Goal: Task Accomplishment & Management: Manage account settings

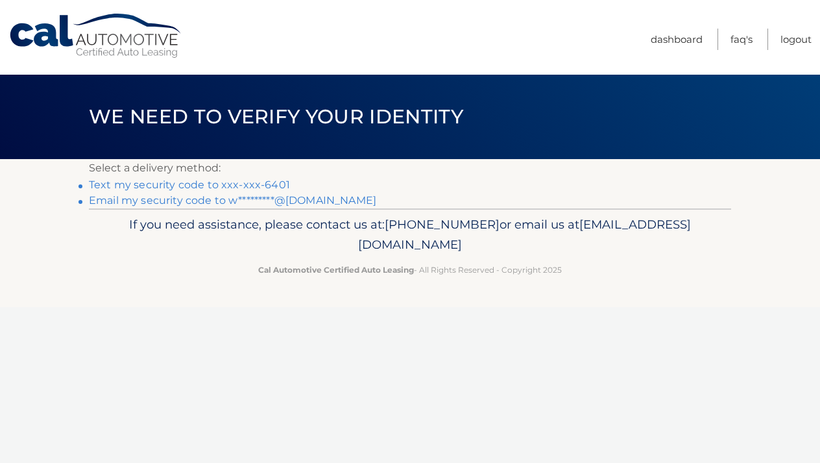
click at [189, 185] on link "Text my security code to xxx-xxx-6401" at bounding box center [189, 184] width 201 height 12
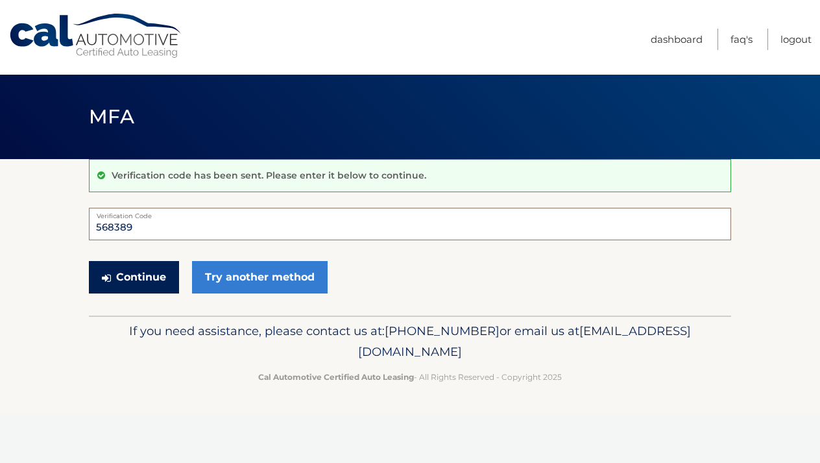
type input "568389"
click at [134, 278] on button "Continue" at bounding box center [134, 277] width 90 height 32
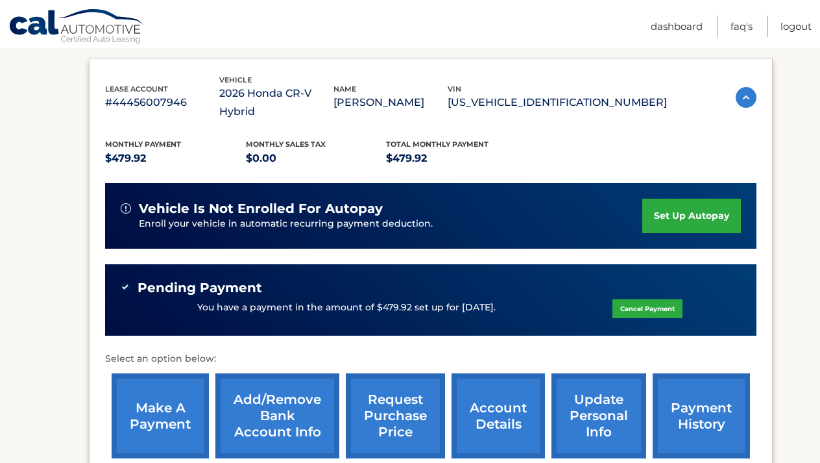
scroll to position [211, 0]
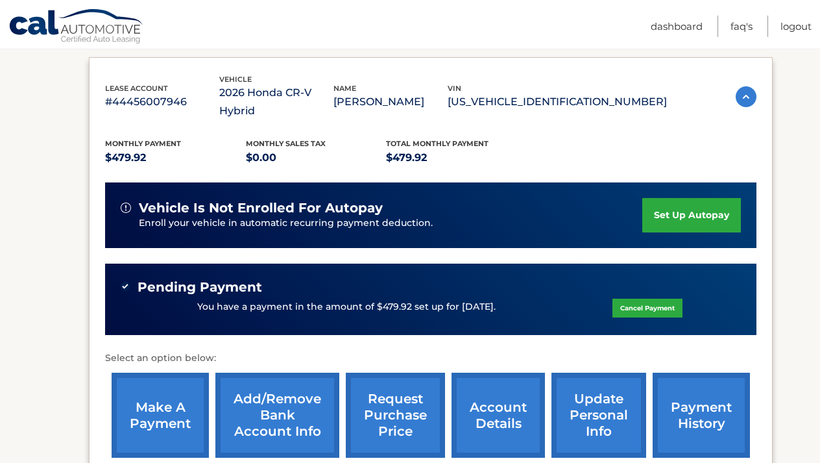
click at [488, 381] on link "account details" at bounding box center [497, 414] width 93 height 85
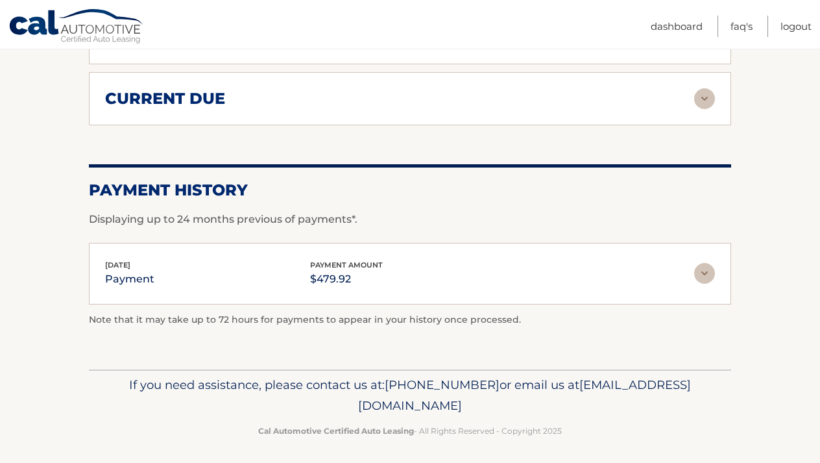
scroll to position [956, 0]
click at [704, 271] on img at bounding box center [704, 273] width 21 height 21
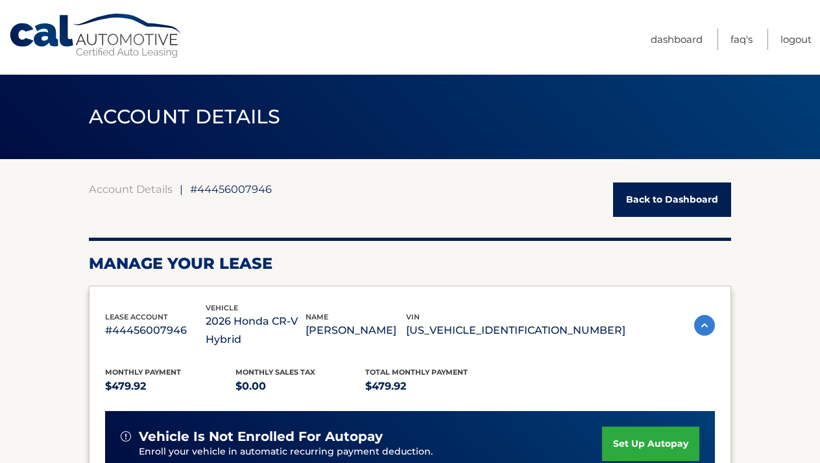
scroll to position [0, 0]
click at [792, 39] on link "Logout" at bounding box center [795, 39] width 31 height 21
